Goal: Transaction & Acquisition: Purchase product/service

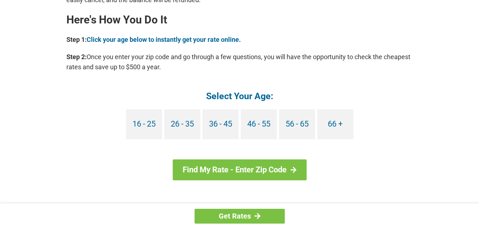
scroll to position [678, 0]
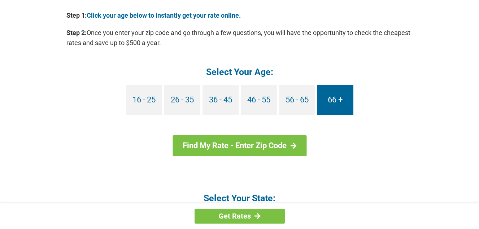
click at [333, 97] on link "66 +" at bounding box center [335, 100] width 36 height 30
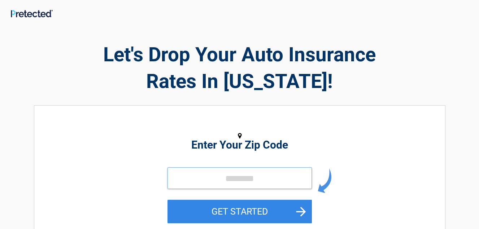
click at [212, 174] on input "tel" at bounding box center [239, 178] width 144 height 22
type input "*****"
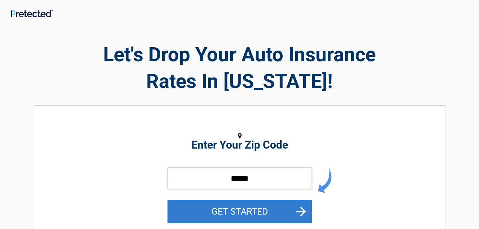
click at [241, 209] on button "GET STARTED" at bounding box center [239, 211] width 144 height 23
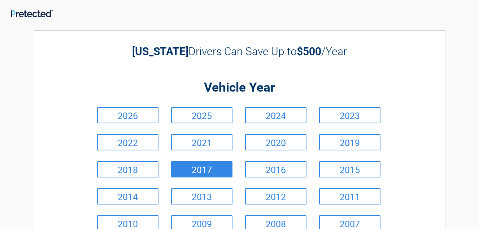
click at [201, 169] on link "2017" at bounding box center [201, 169] width 61 height 16
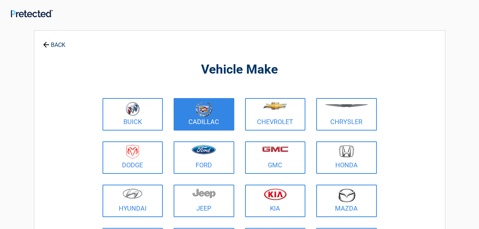
click at [208, 117] on figure at bounding box center [204, 110] width 52 height 16
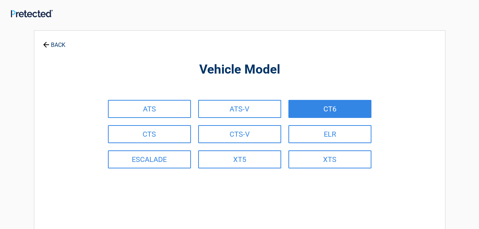
click at [326, 109] on link "CT6" at bounding box center [329, 109] width 83 height 18
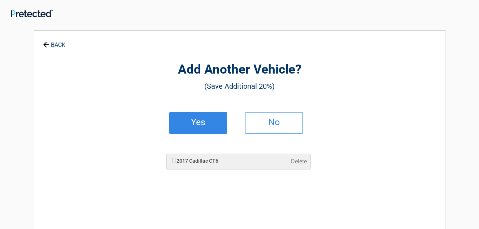
click at [206, 122] on h2 "Yes" at bounding box center [198, 122] width 43 height 5
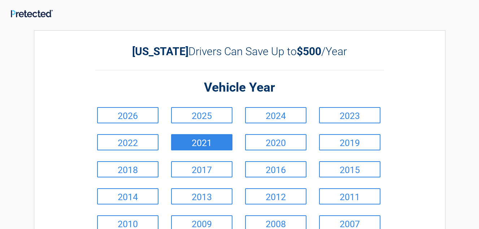
click at [207, 144] on link "2021" at bounding box center [201, 142] width 61 height 16
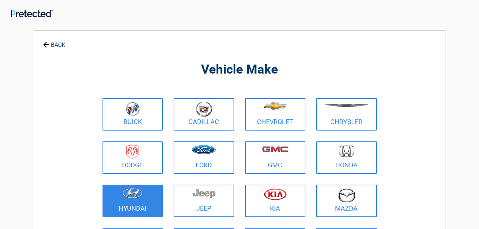
click at [142, 199] on figure at bounding box center [133, 196] width 52 height 16
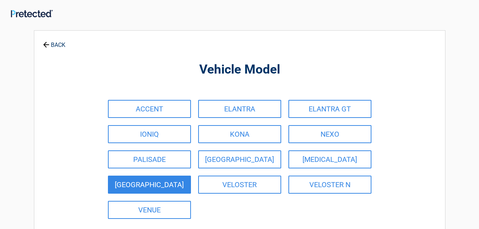
click at [161, 184] on link "TUCSON" at bounding box center [149, 185] width 83 height 18
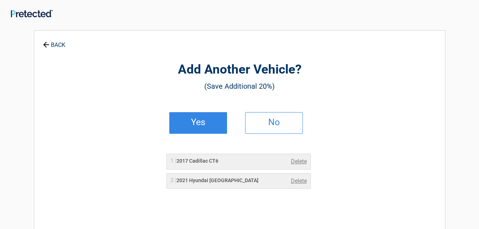
click at [214, 119] on link "Yes" at bounding box center [198, 123] width 58 height 22
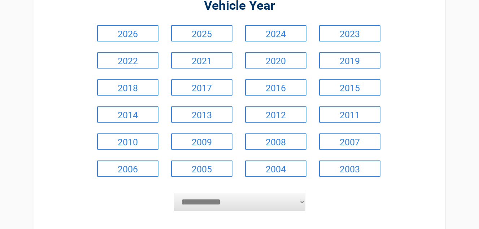
scroll to position [120, 0]
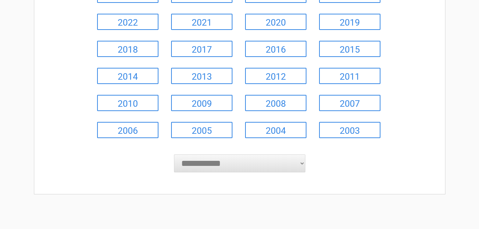
click at [302, 162] on select "**********" at bounding box center [239, 163] width 131 height 18
click at [292, 194] on div "**********" at bounding box center [239, 52] width 411 height 285
